Goal: Task Accomplishment & Management: Use online tool/utility

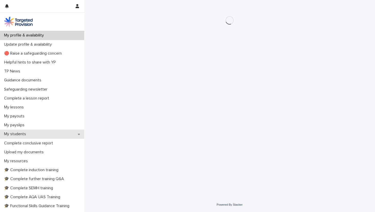
click at [48, 133] on div "My students" at bounding box center [42, 134] width 84 height 9
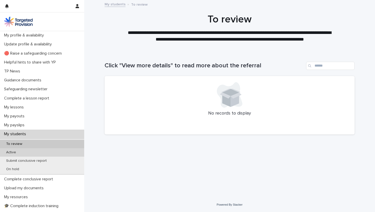
click at [41, 150] on div "Active" at bounding box center [42, 152] width 84 height 8
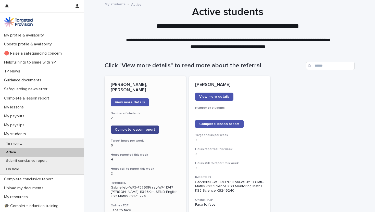
click at [126, 126] on link "Complete lesson report" at bounding box center [135, 129] width 48 height 8
